Goal: Information Seeking & Learning: Stay updated

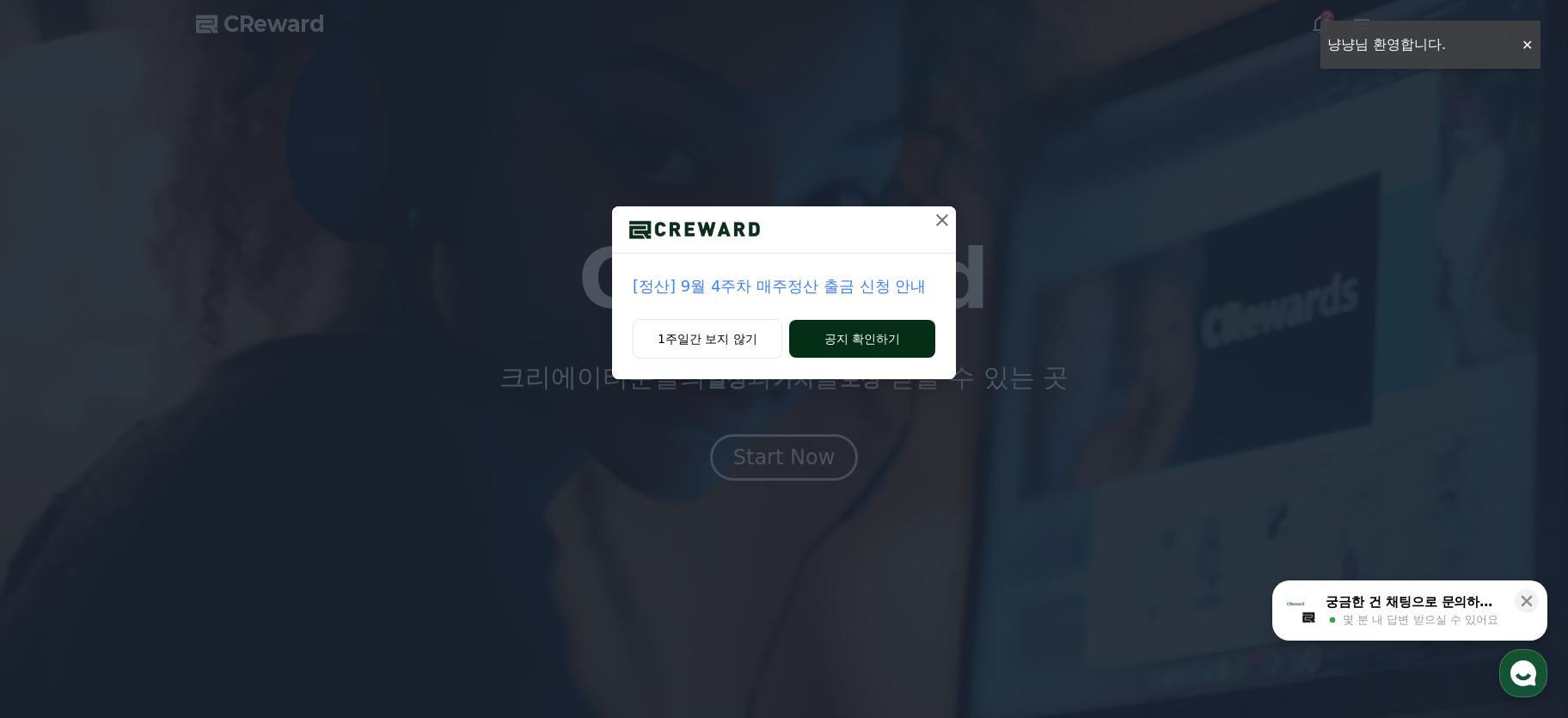
click at [838, 338] on button "공지 확인하기" at bounding box center [862, 339] width 146 height 38
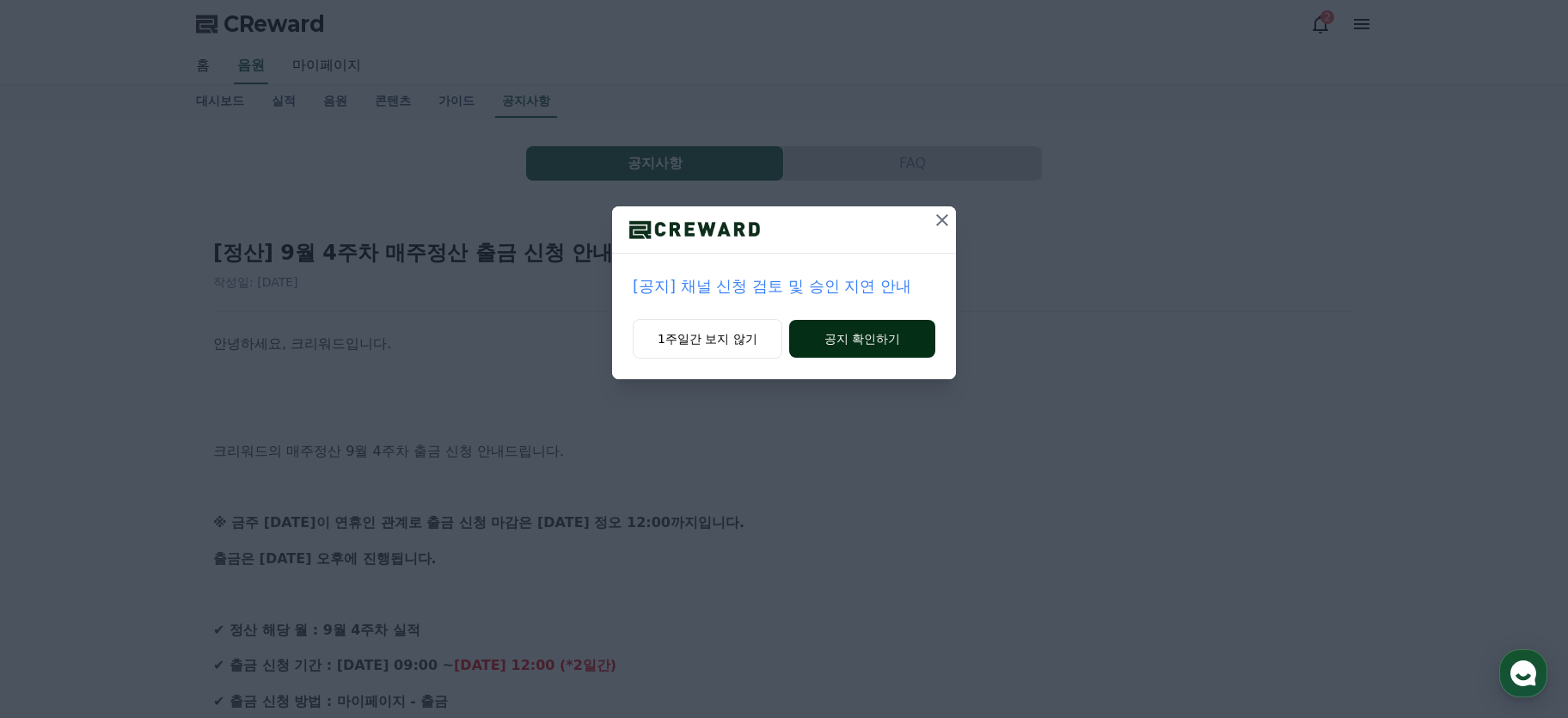
click at [889, 338] on button "공지 확인하기" at bounding box center [862, 339] width 146 height 38
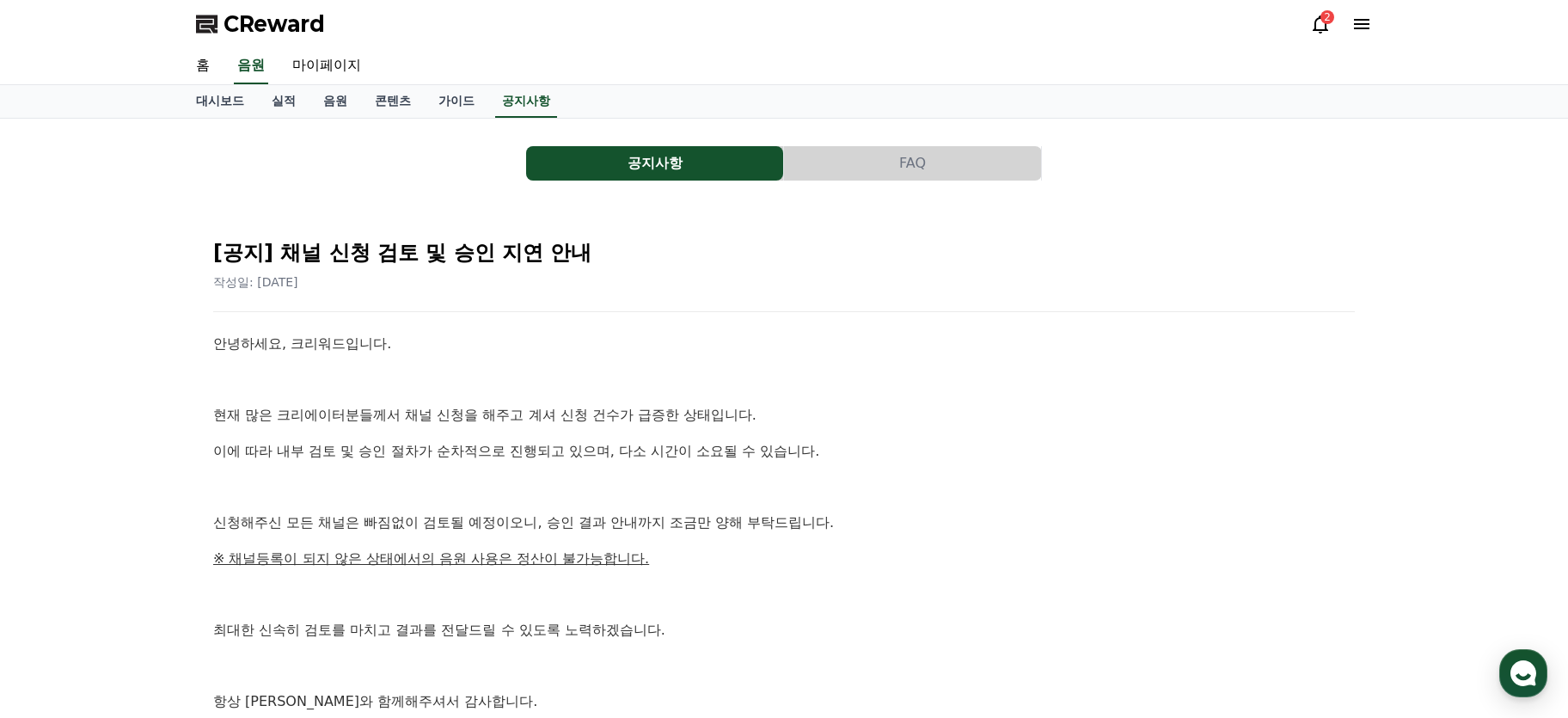
click at [807, 191] on div "공지사항 FAQ [공지] 채널 신청 검토 및 승인 지연 안내 작성일: [DATE] 안녕하세요, 크리워드입니다. 현재 많은 크리에이터분들께서 채…" at bounding box center [784, 493] width 1176 height 721
